Goal: Information Seeking & Learning: Understand process/instructions

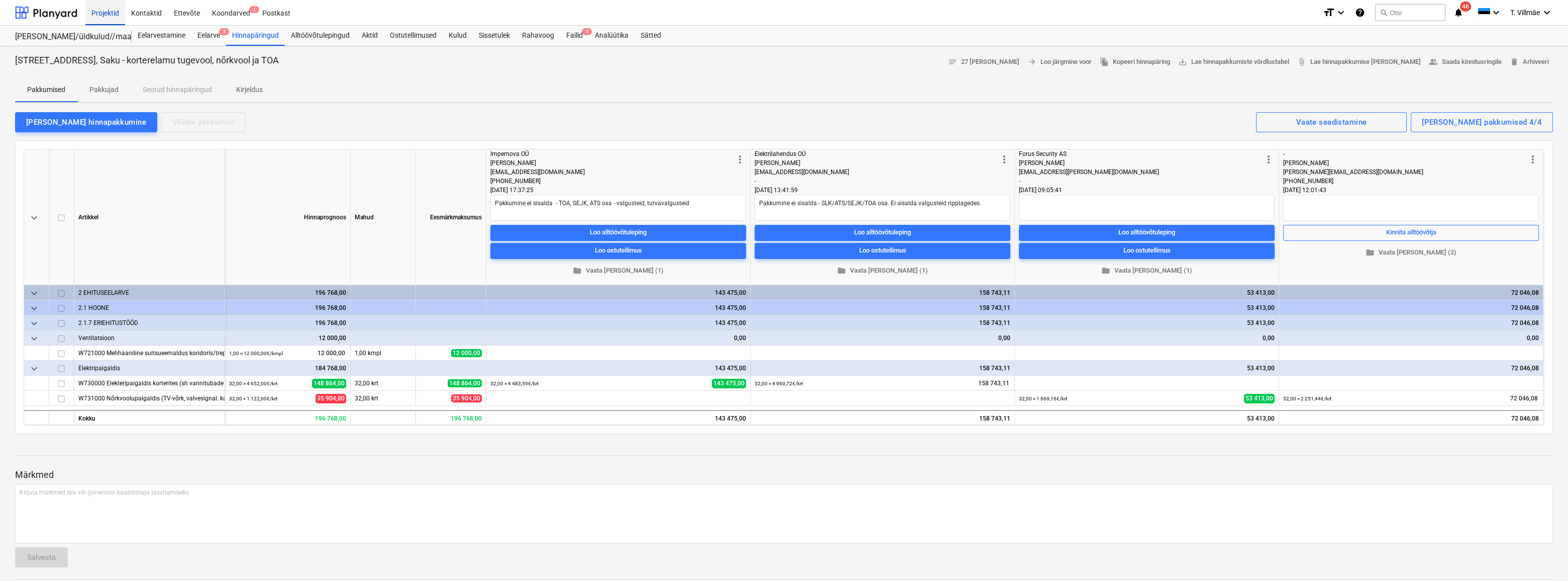
drag, startPoint x: 137, startPoint y: 12, endPoint x: 110, endPoint y: 18, distance: 27.7
click at [137, 12] on div "Kontaktid" at bounding box center [146, 12] width 43 height 26
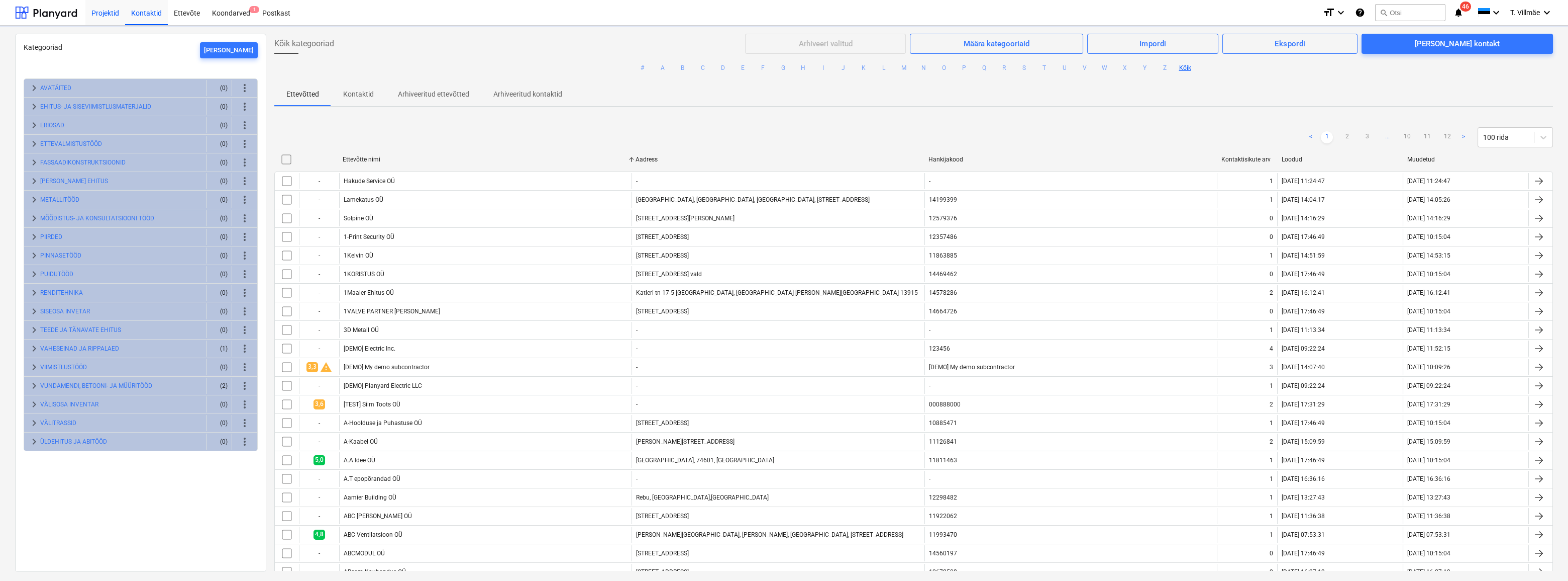
click at [110, 18] on div "Projektid" at bounding box center [105, 12] width 39 height 26
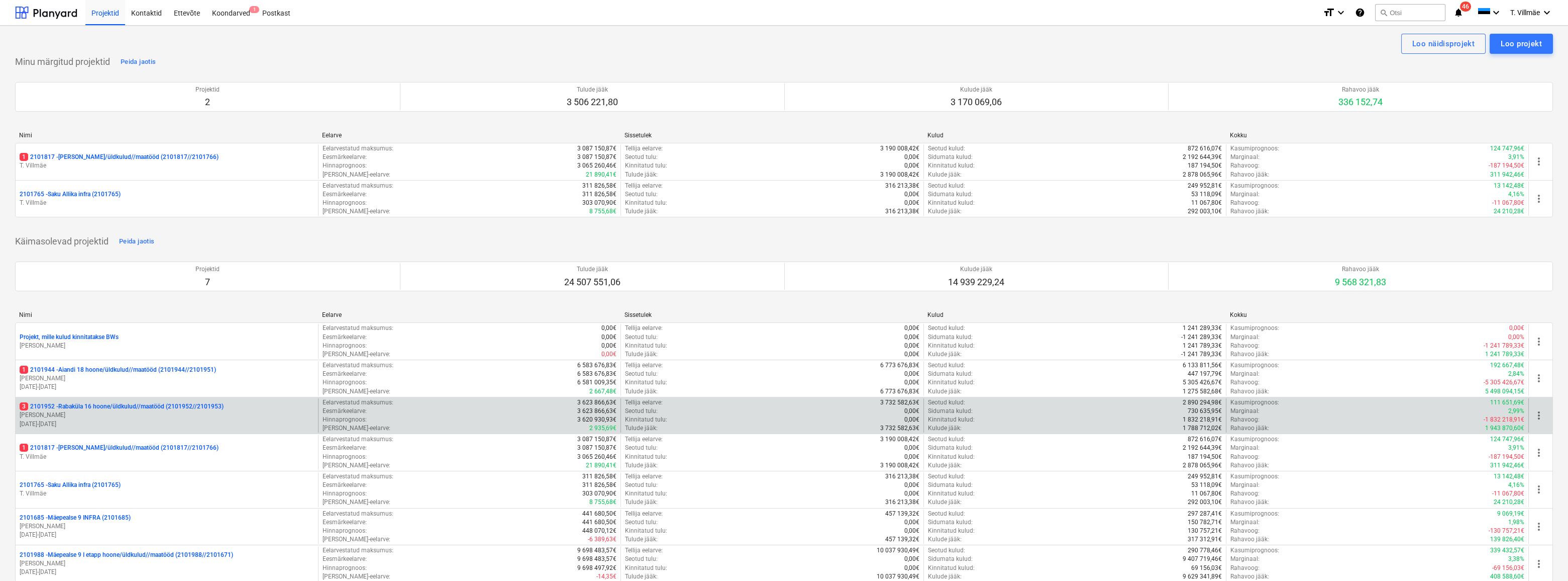
click at [95, 410] on p "3 2101952 - [GEOGRAPHIC_DATA] 16 hoone/üldkulud//maatööd (2101952//2101953)" at bounding box center [121, 406] width 204 height 8
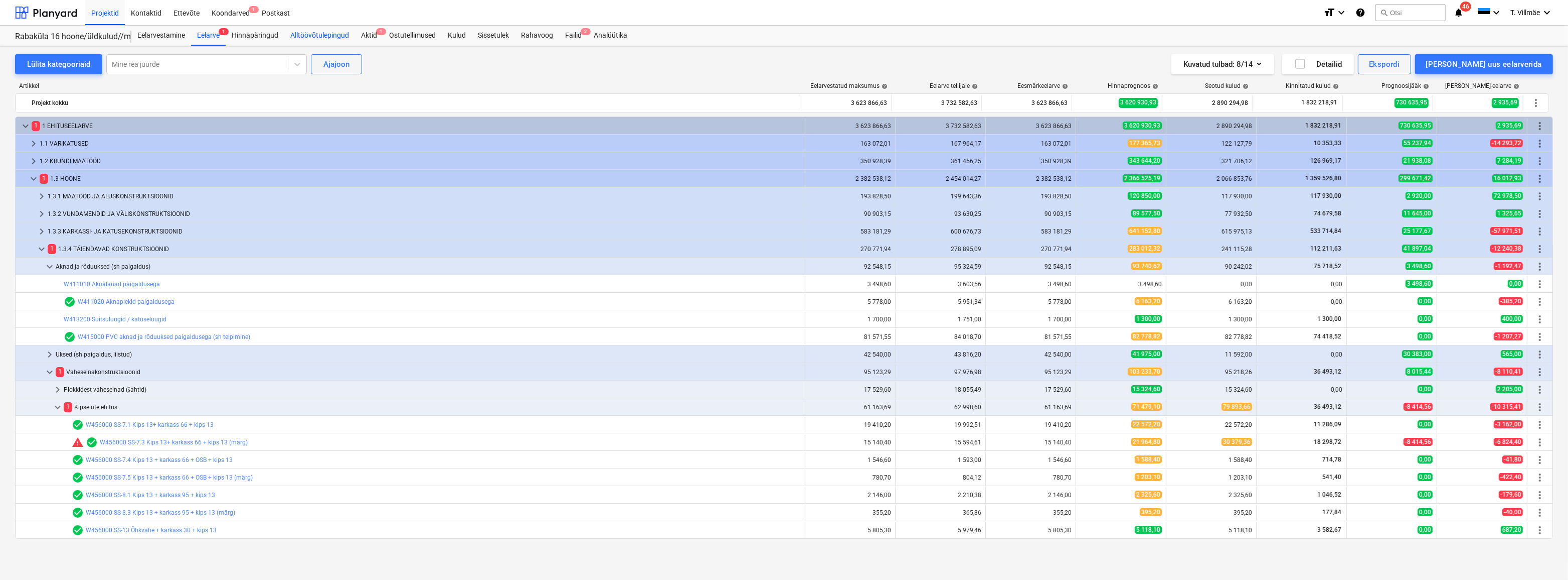
click at [332, 30] on div "Alltöövõtulepingud" at bounding box center [320, 36] width 70 height 20
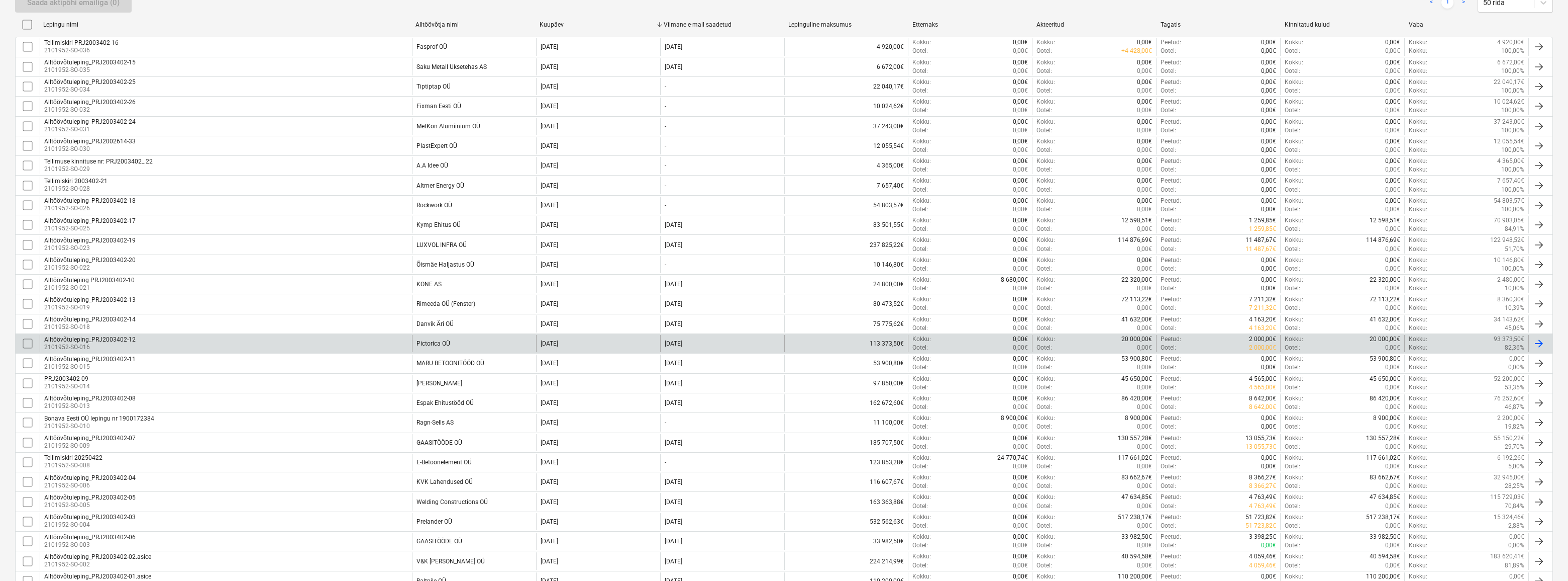
scroll to position [228, 0]
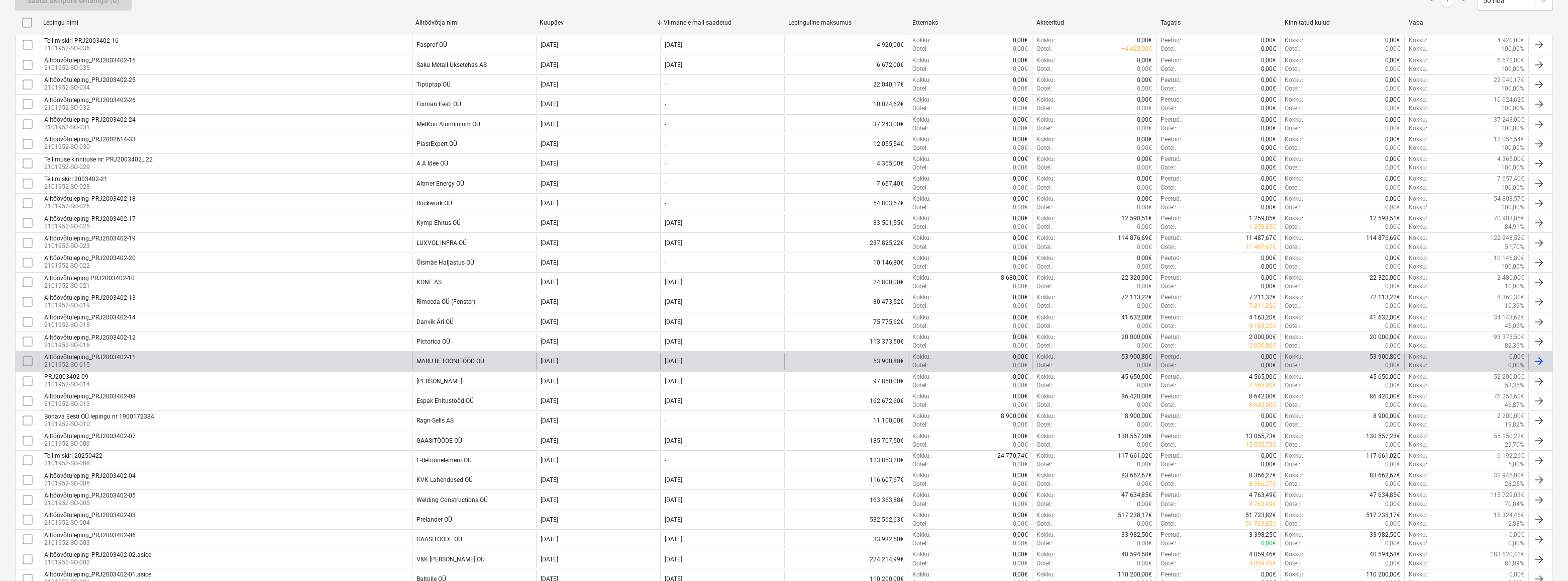
click at [436, 359] on div "MARU BETOONITÖÖD OÜ" at bounding box center [450, 361] width 68 height 7
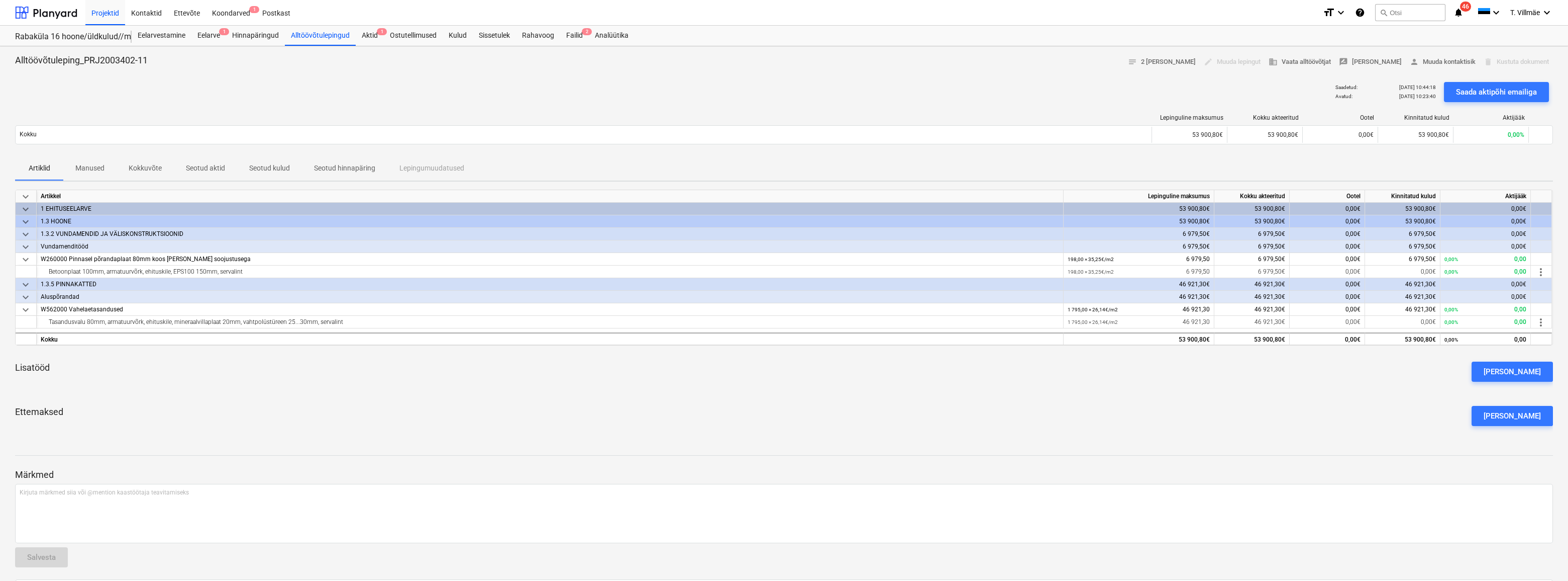
click at [203, 167] on p "Seotud aktid" at bounding box center [206, 168] width 39 height 11
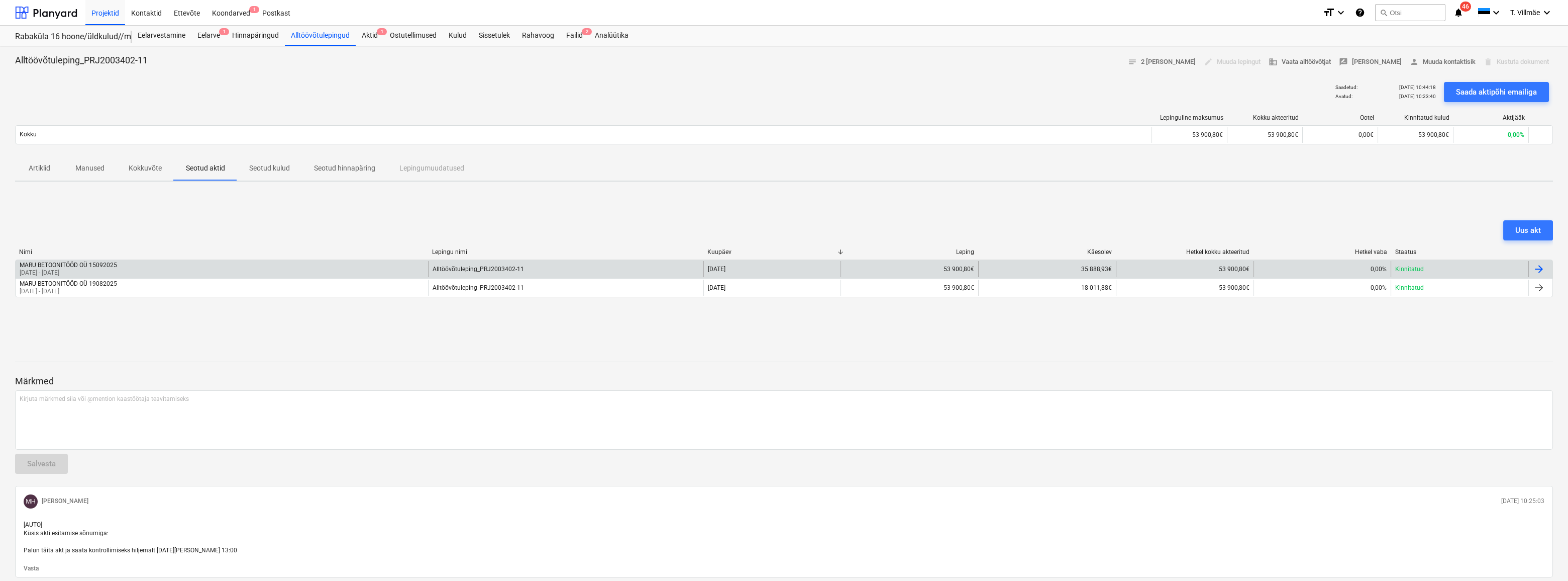
click at [95, 270] on p "[DATE] - [DATE]" at bounding box center [68, 273] width 97 height 8
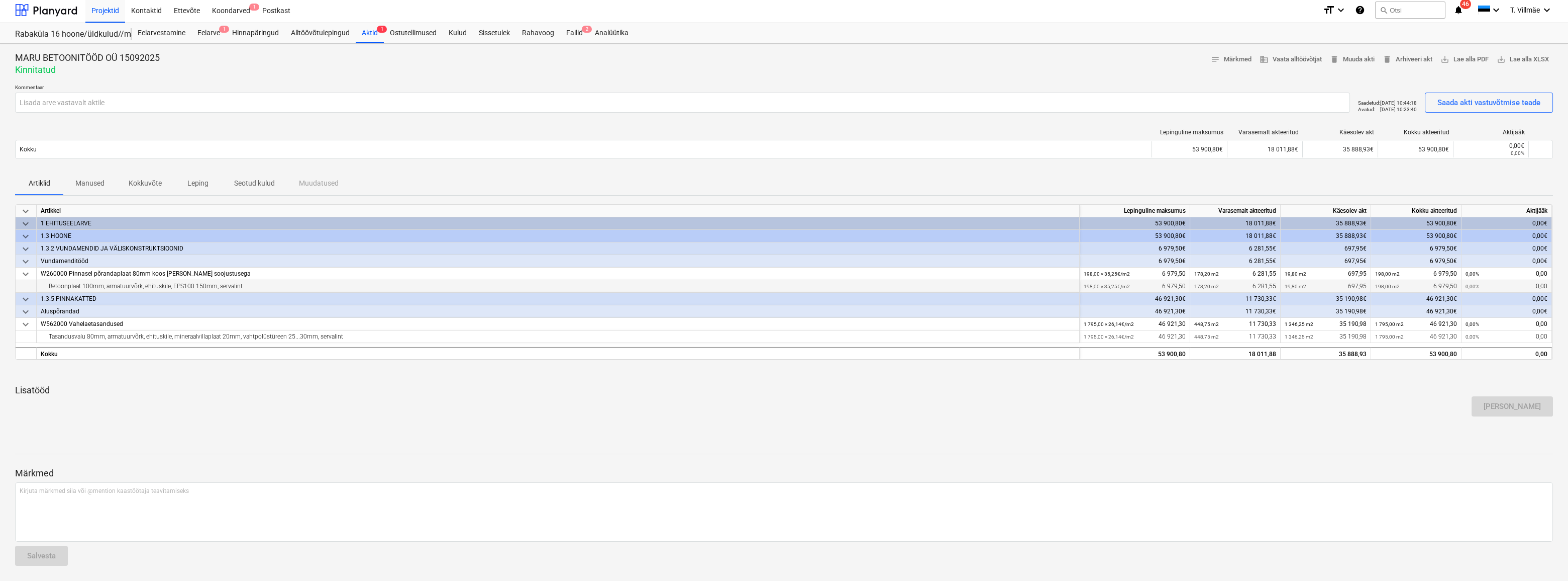
scroll to position [3, 0]
click at [192, 184] on p "Leping" at bounding box center [198, 182] width 24 height 11
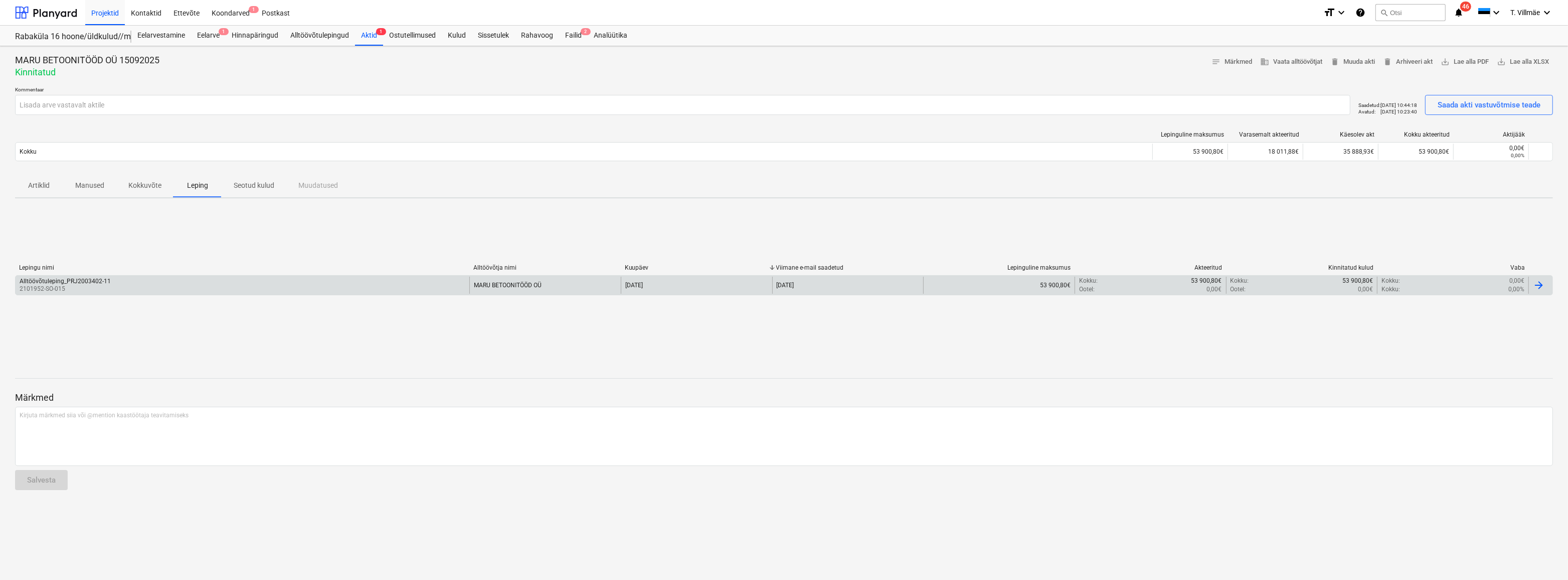
click at [1538, 290] on div at bounding box center [1539, 285] width 12 height 12
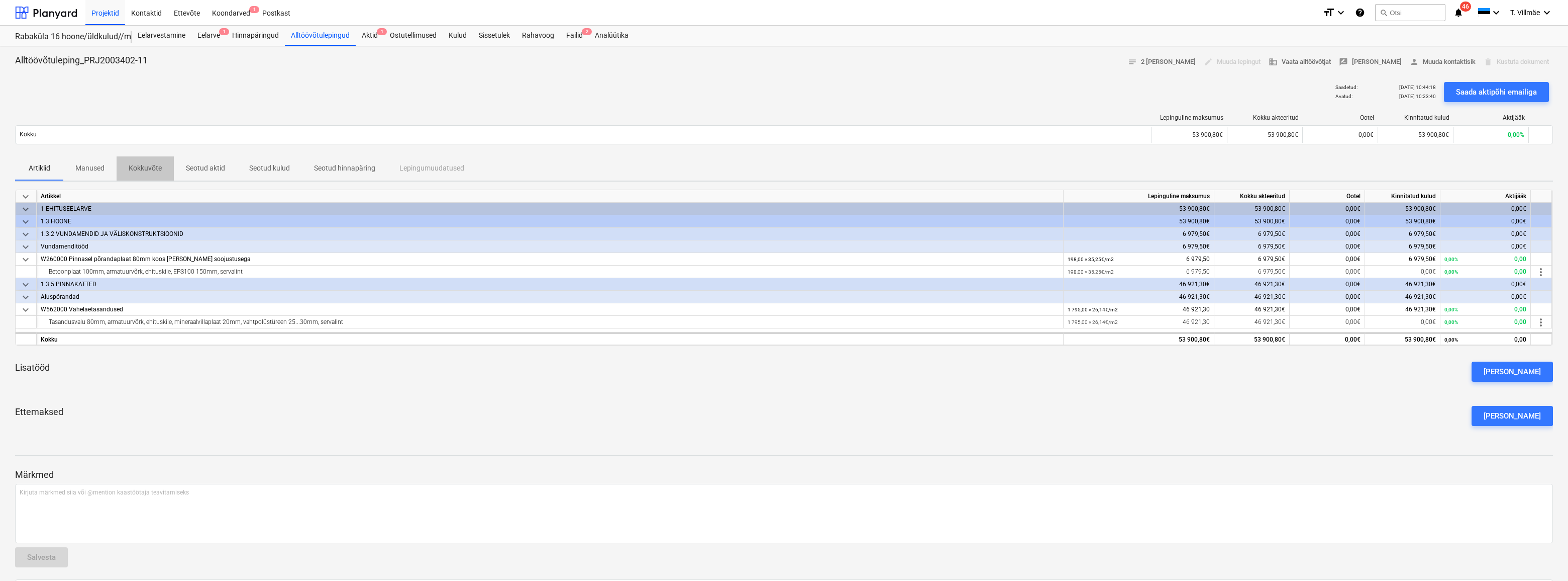
click at [150, 171] on p "Kokkuvõte" at bounding box center [145, 168] width 34 height 11
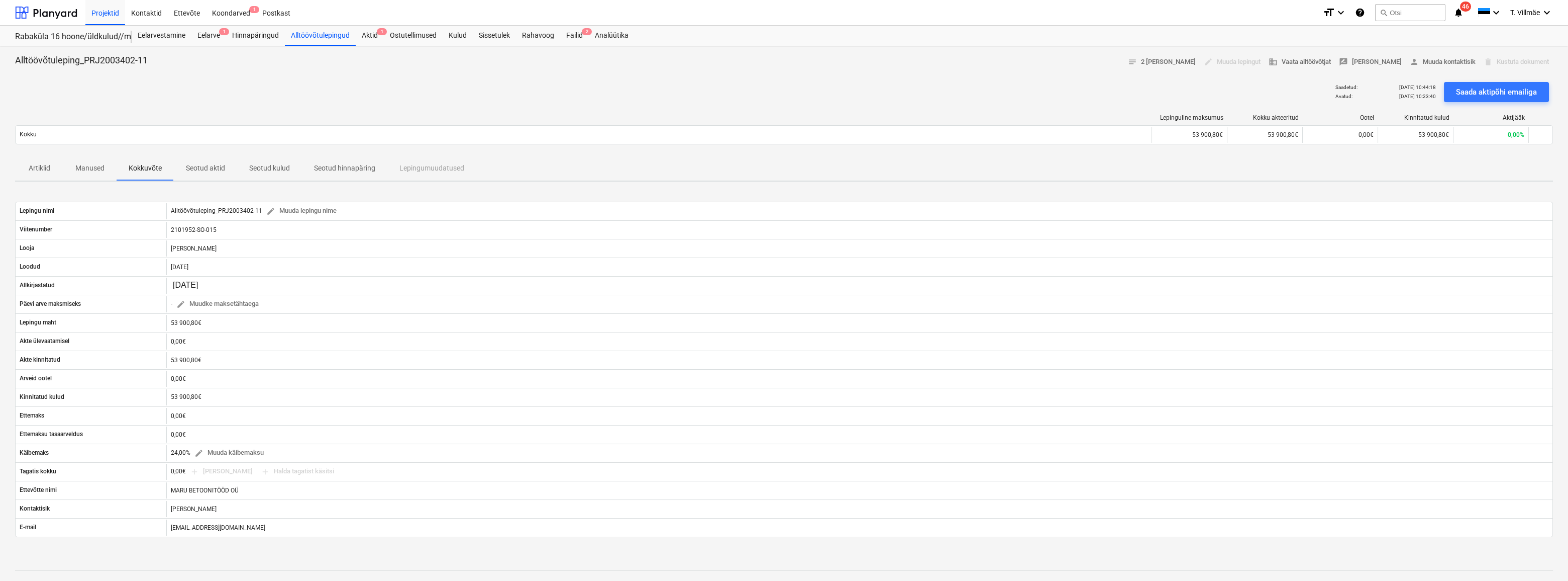
click at [96, 163] on p "Manused" at bounding box center [90, 168] width 29 height 11
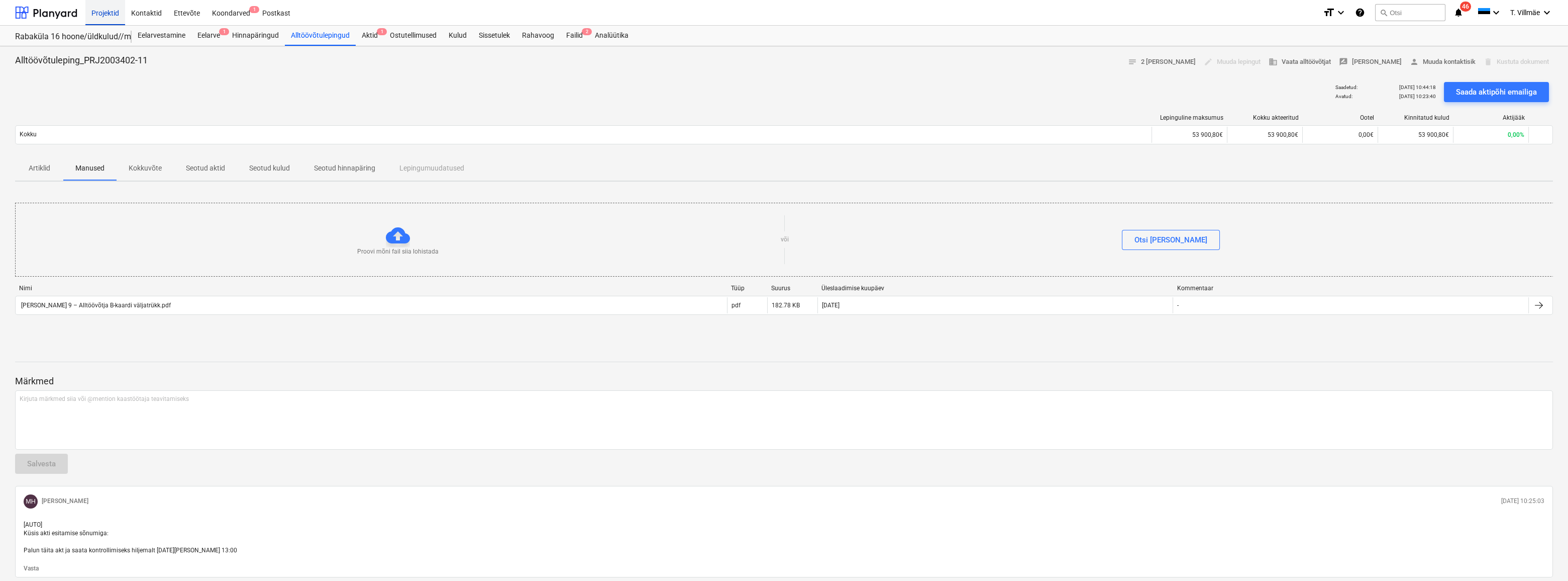
click at [108, 9] on div "Projektid" at bounding box center [105, 12] width 39 height 26
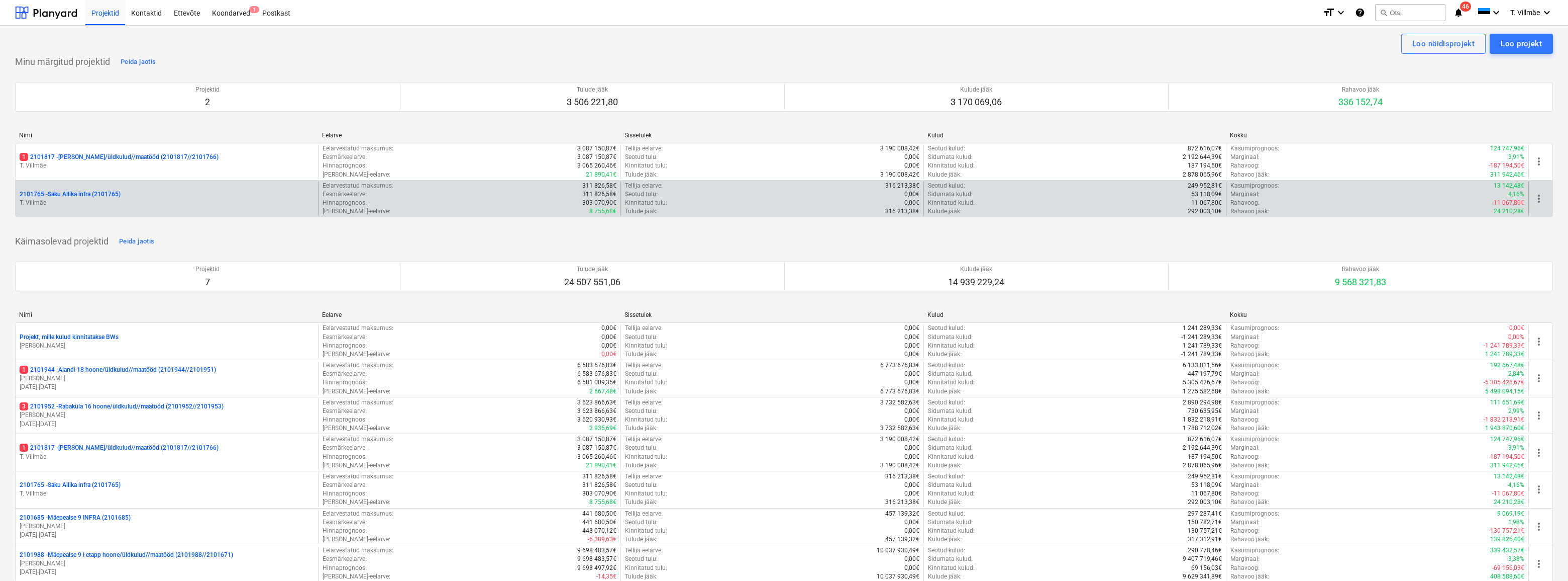
click at [76, 193] on p "2101765 - Saku Allika infra (2101765)" at bounding box center [70, 194] width 101 height 8
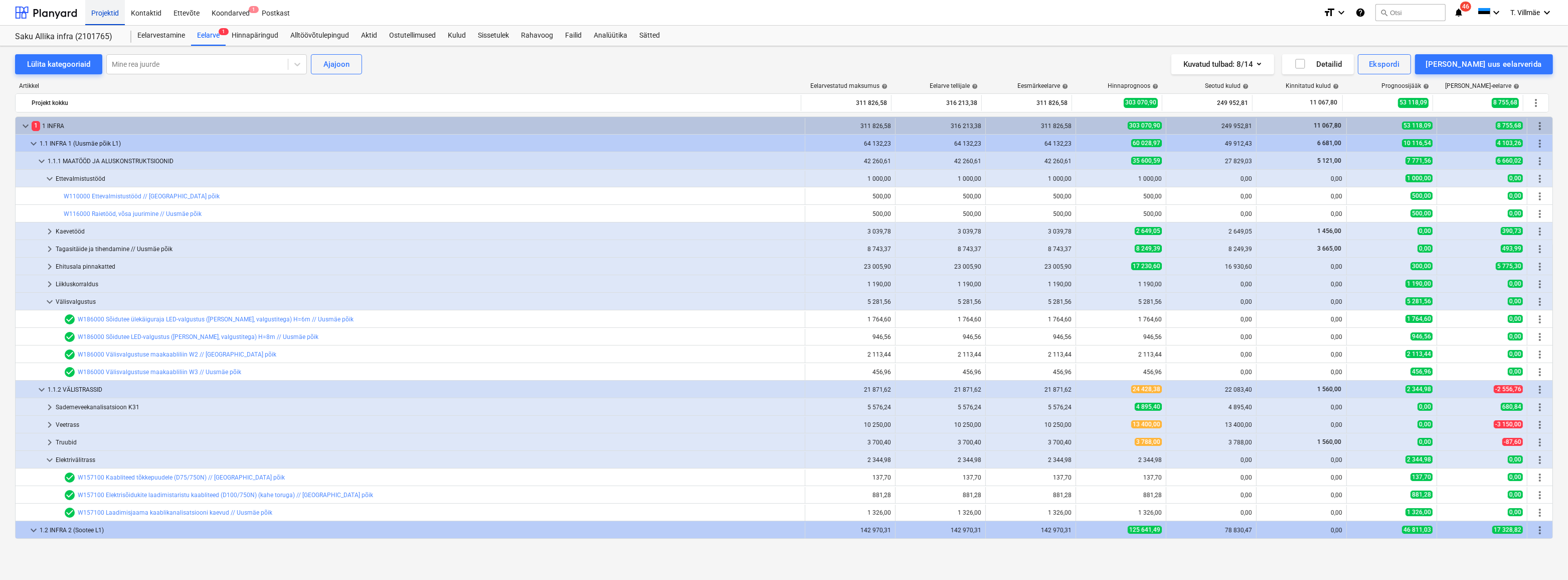
click at [110, 12] on div "Projektid" at bounding box center [105, 12] width 39 height 26
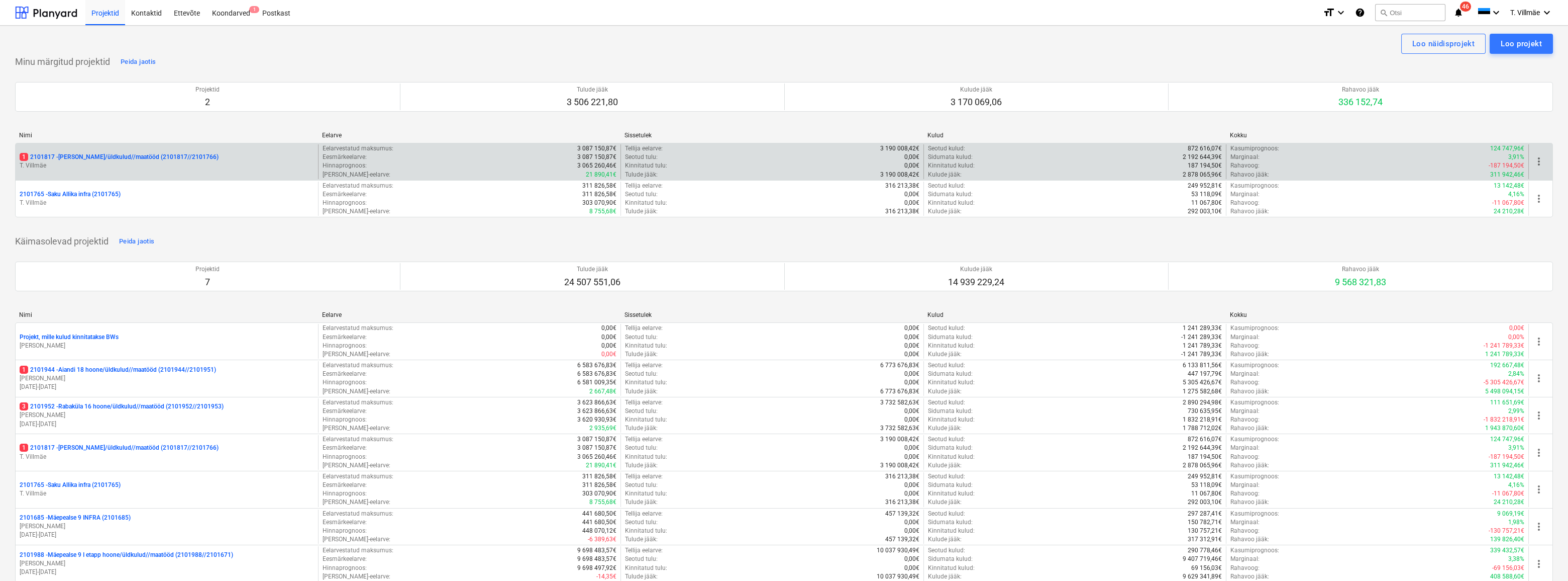
click at [59, 159] on p "1 2101817 - [PERSON_NAME]/üldkulud//maatööd (2101817//2101766)" at bounding box center [118, 157] width 199 height 8
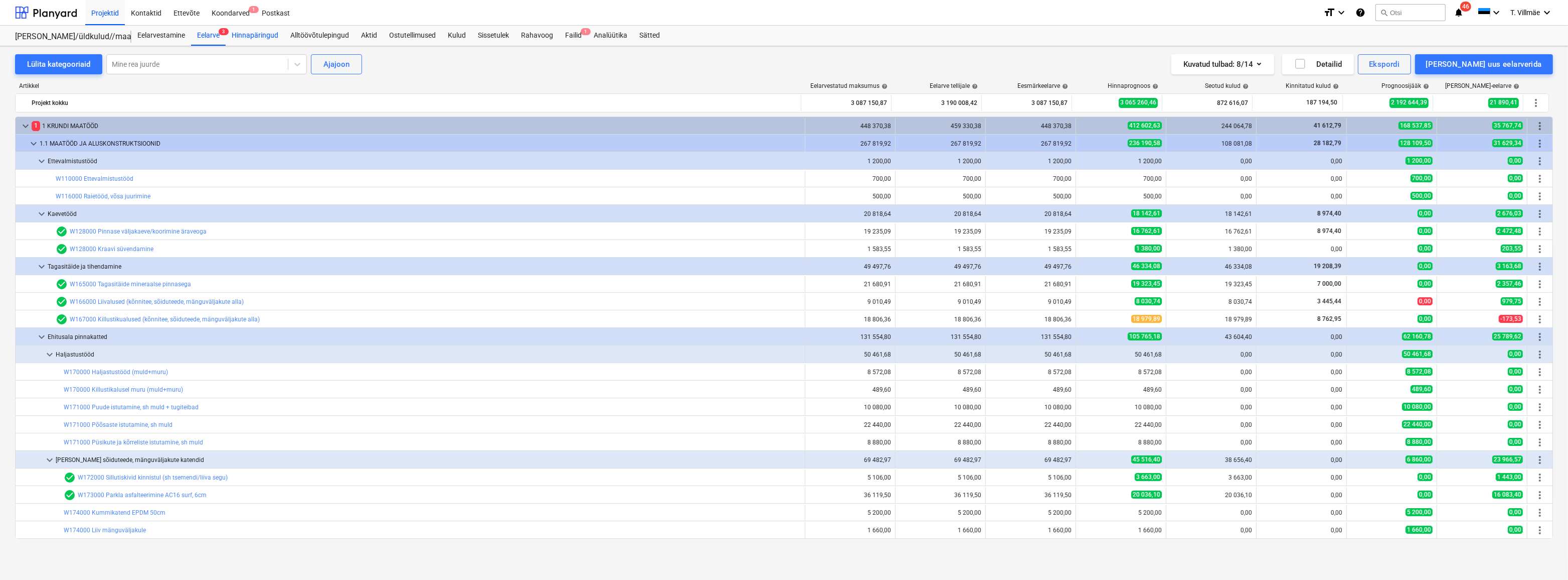
click at [255, 37] on div "Hinnapäringud" at bounding box center [255, 36] width 59 height 20
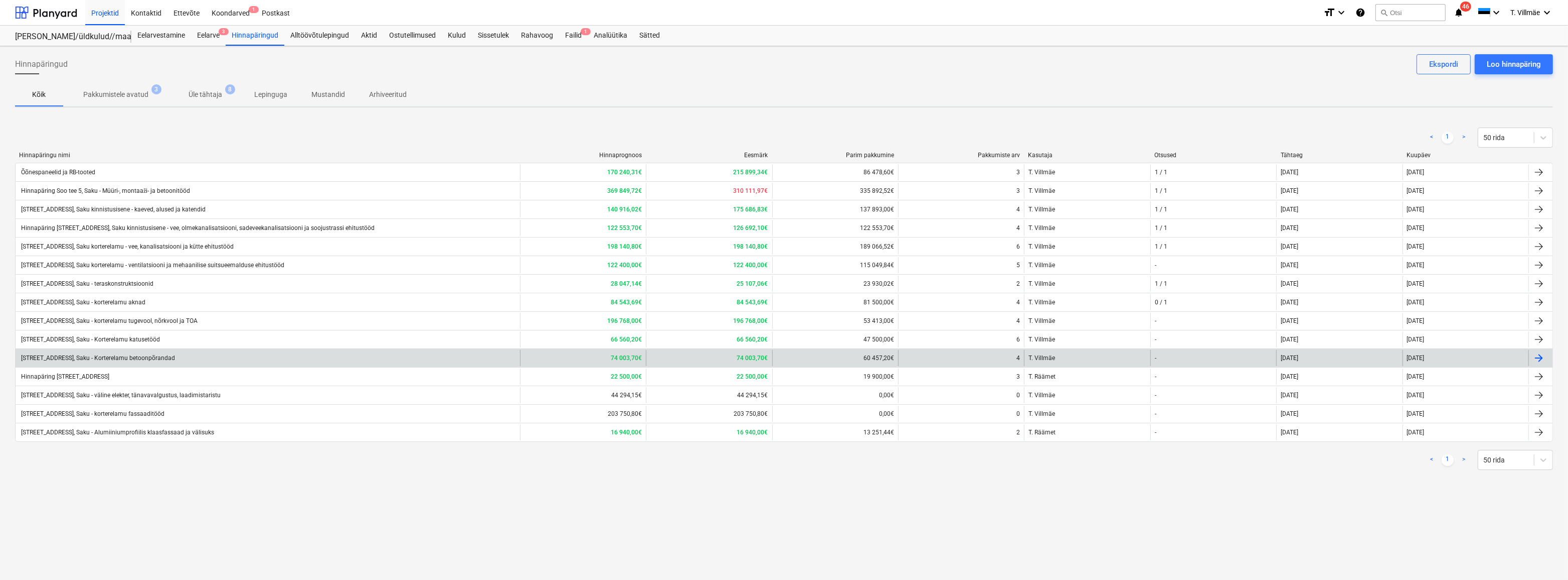
click at [136, 357] on div "[STREET_ADDRESS], Saku - Korterelamu betoonpõrandad" at bounding box center [97, 358] width 156 height 7
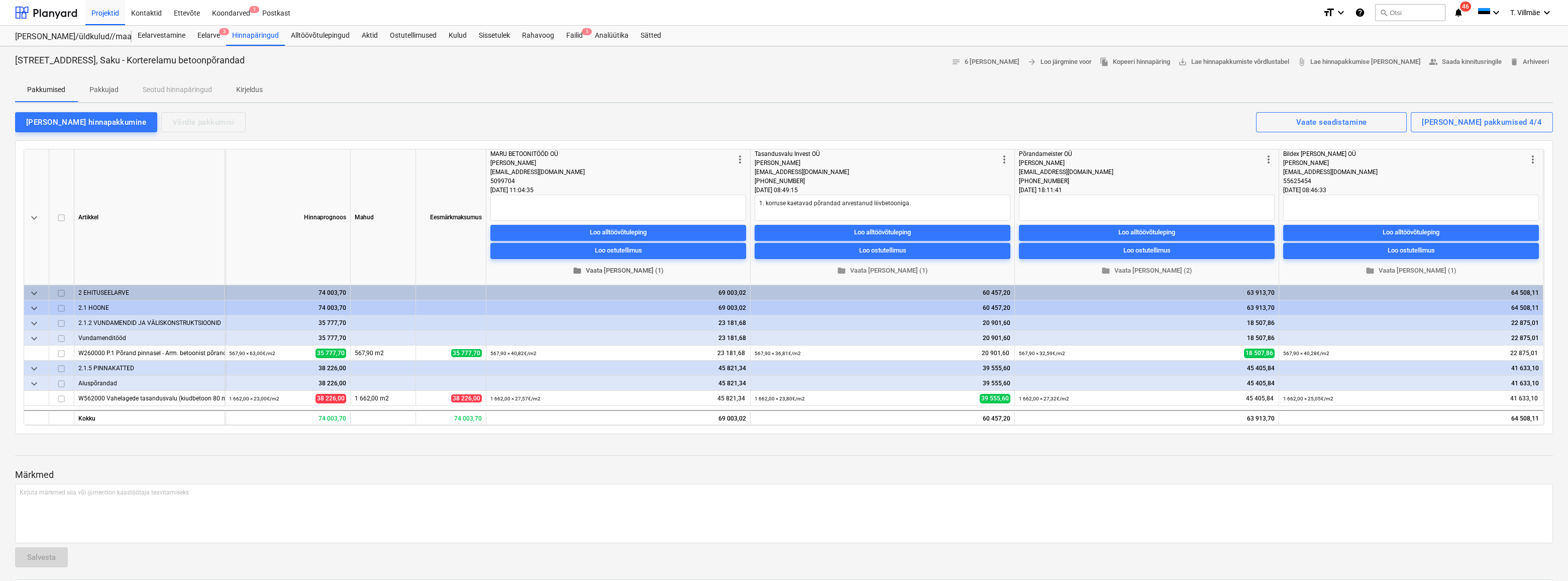
click at [632, 270] on span "folder Vaata [PERSON_NAME] (1)" at bounding box center [617, 271] width 247 height 12
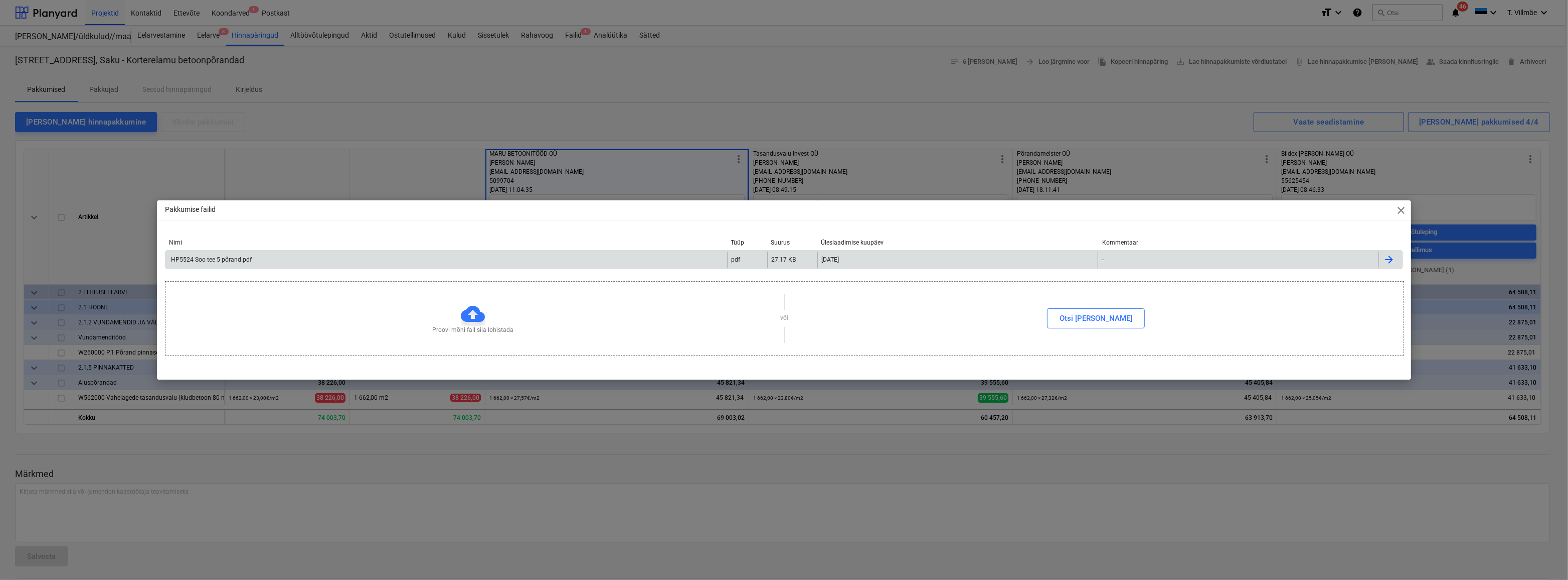
click at [209, 260] on div "HP5524 Soo tee 5 põrand.pdf" at bounding box center [210, 259] width 82 height 7
click at [1400, 212] on span "close" at bounding box center [1401, 210] width 12 height 12
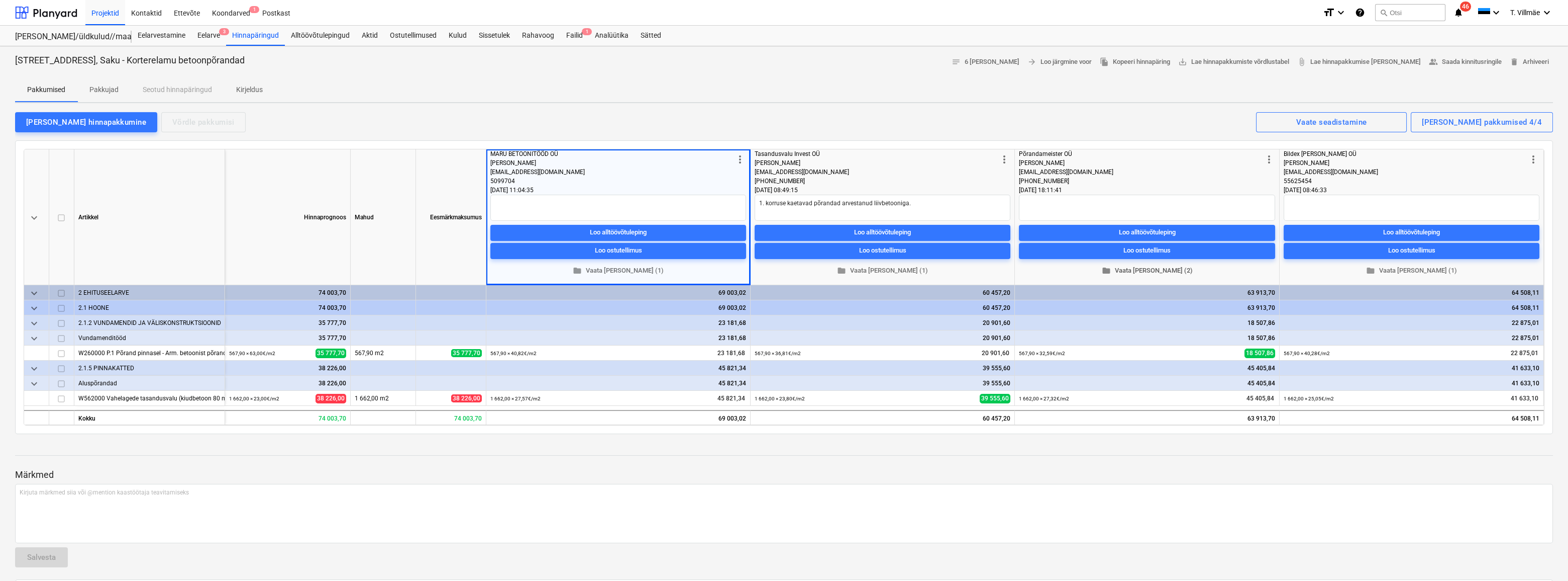
click at [1141, 271] on span "folder Vaata [PERSON_NAME] (2)" at bounding box center [1147, 271] width 248 height 12
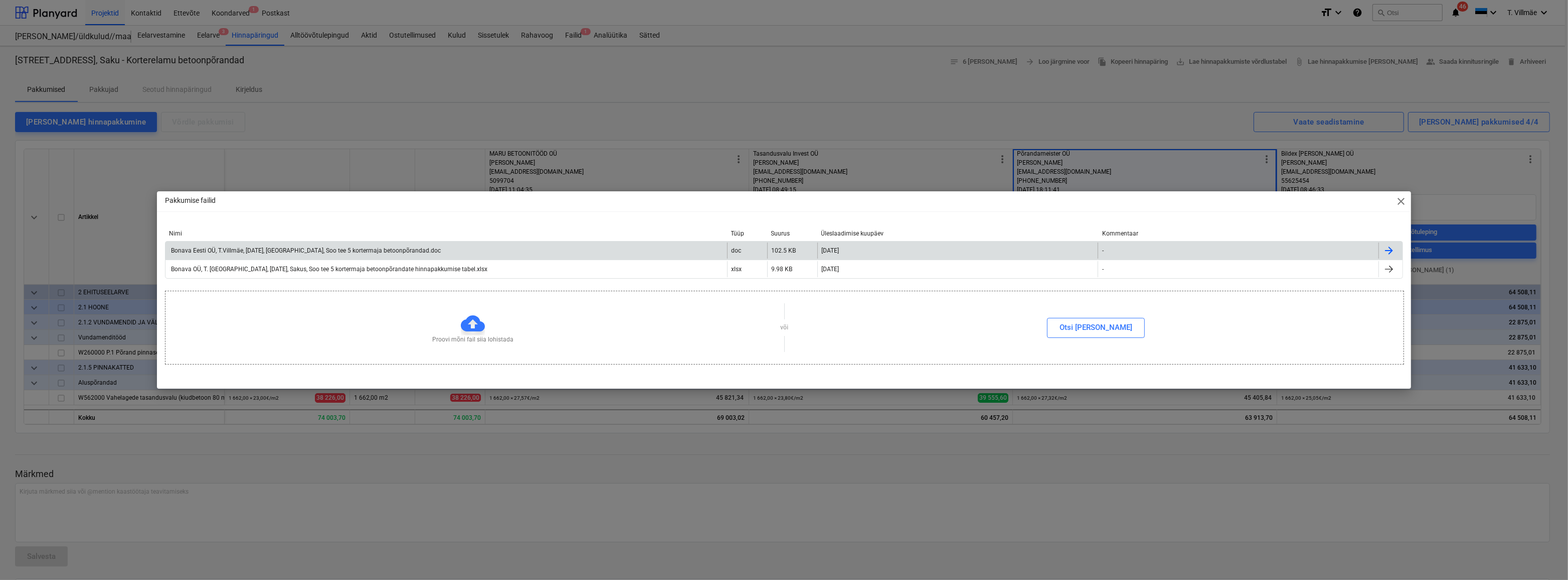
click at [258, 253] on div "Bonava Eesti OÜ, T.Villmäe, [DATE], [GEOGRAPHIC_DATA], Soo tee 5 kortermaja bet…" at bounding box center [305, 251] width 271 height 7
type textarea "x"
